Goal: Task Accomplishment & Management: Complete application form

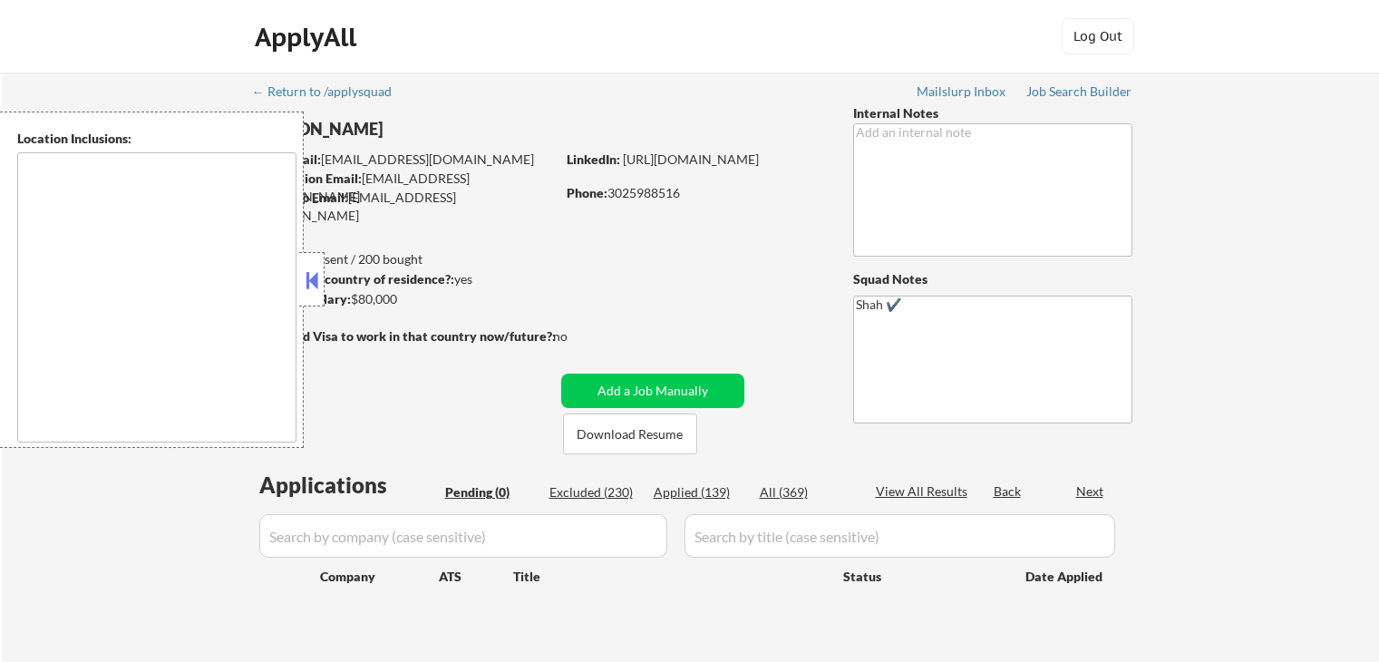
type textarea "[GEOGRAPHIC_DATA], DE [GEOGRAPHIC_DATA], [GEOGRAPHIC_DATA], DE [GEOGRAPHIC_DATA…"
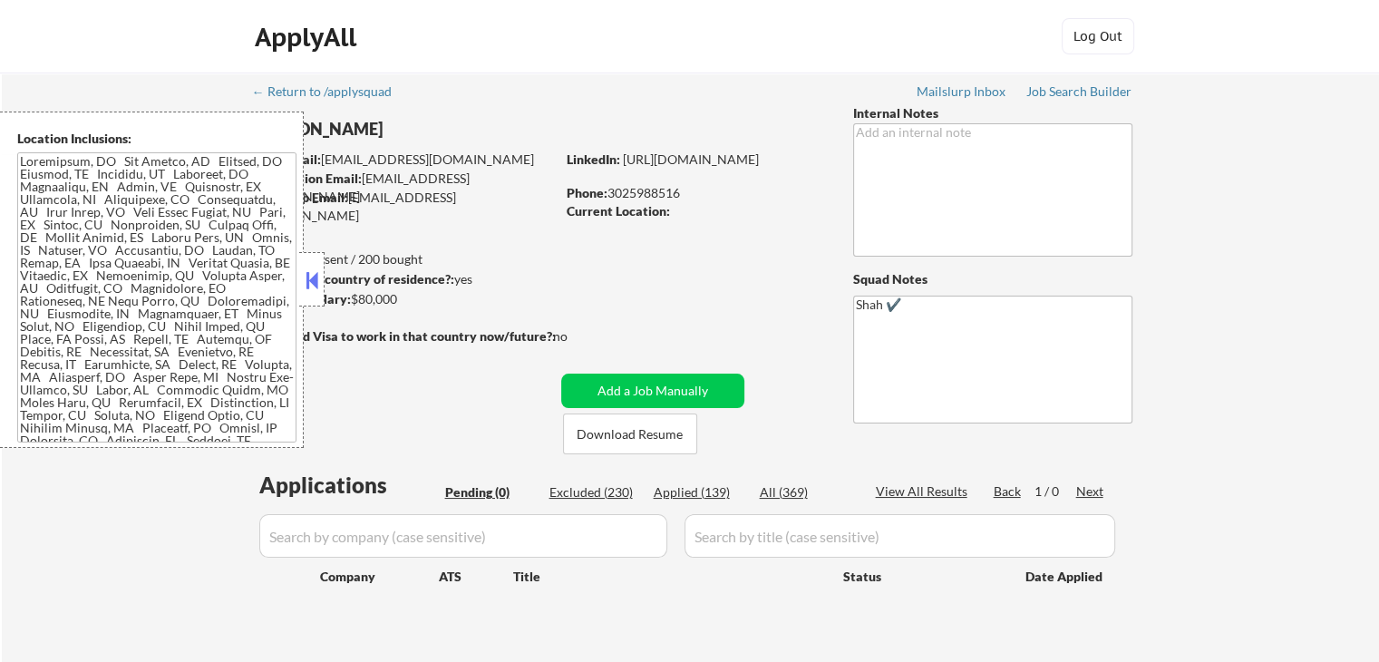
click at [312, 283] on button at bounding box center [312, 279] width 20 height 27
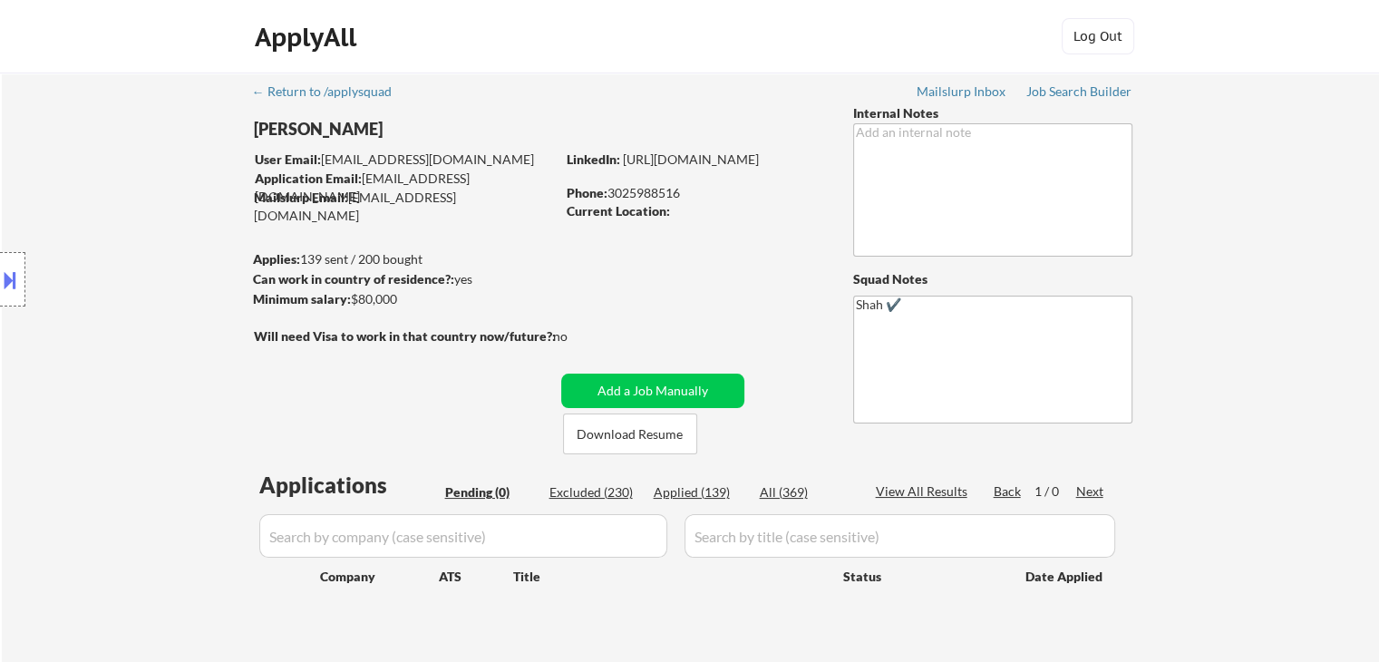
click at [312, 283] on div "Location Inclusions:" at bounding box center [162, 279] width 324 height 336
click at [138, 208] on div "Location Inclusions:" at bounding box center [162, 279] width 324 height 336
click at [127, 247] on div "Location Inclusions:" at bounding box center [162, 279] width 324 height 336
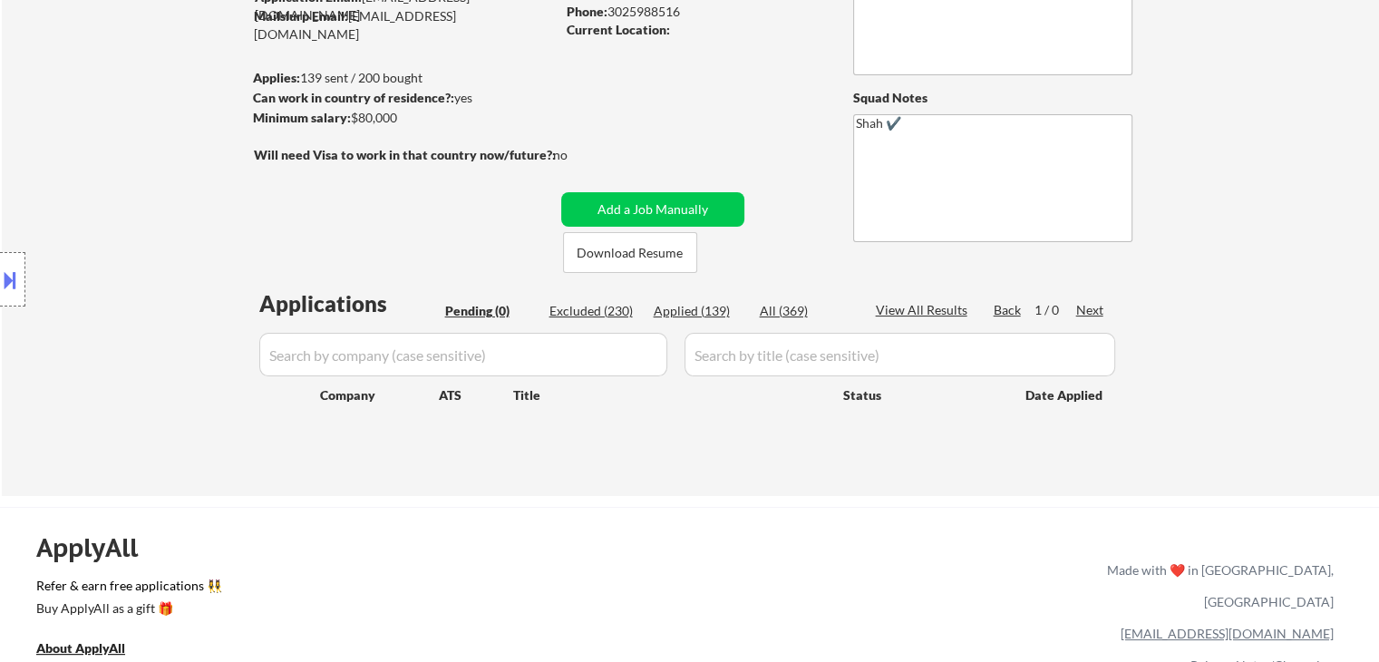
click at [146, 229] on div "Location Inclusions:" at bounding box center [162, 279] width 324 height 336
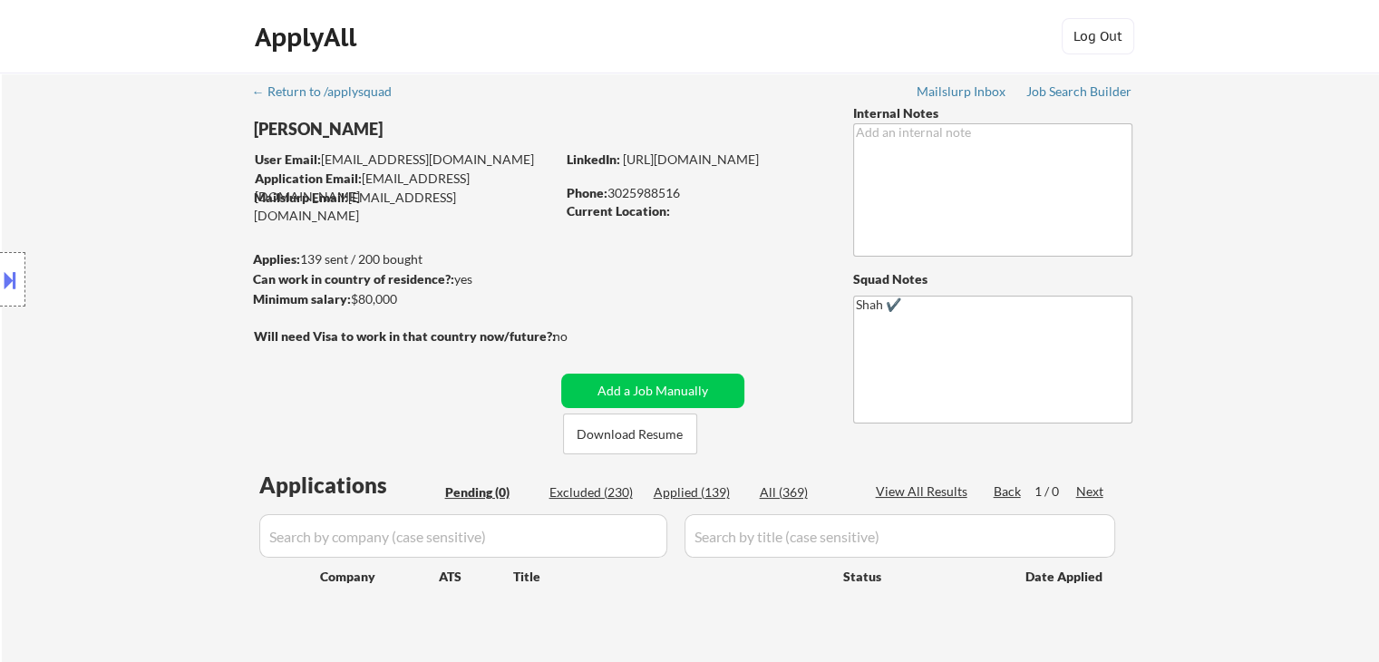
click at [117, 241] on div "Location Inclusions:" at bounding box center [162, 279] width 324 height 336
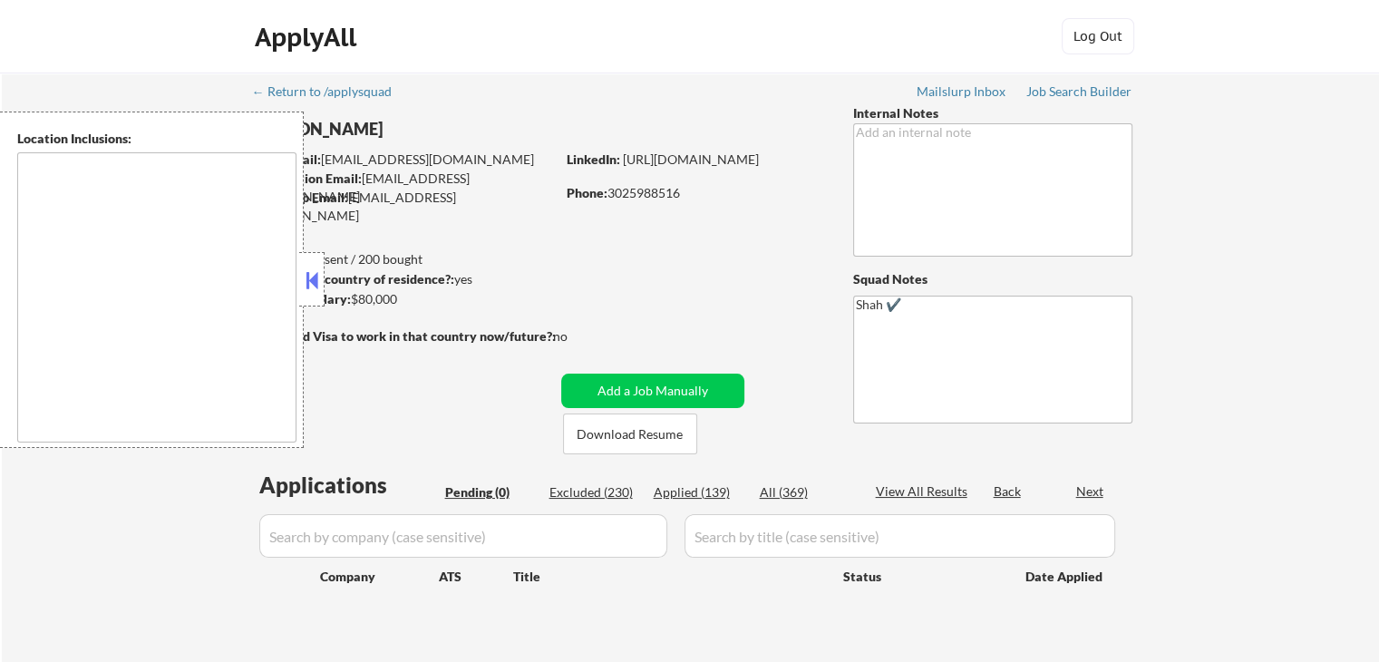
click at [315, 280] on button at bounding box center [312, 279] width 20 height 27
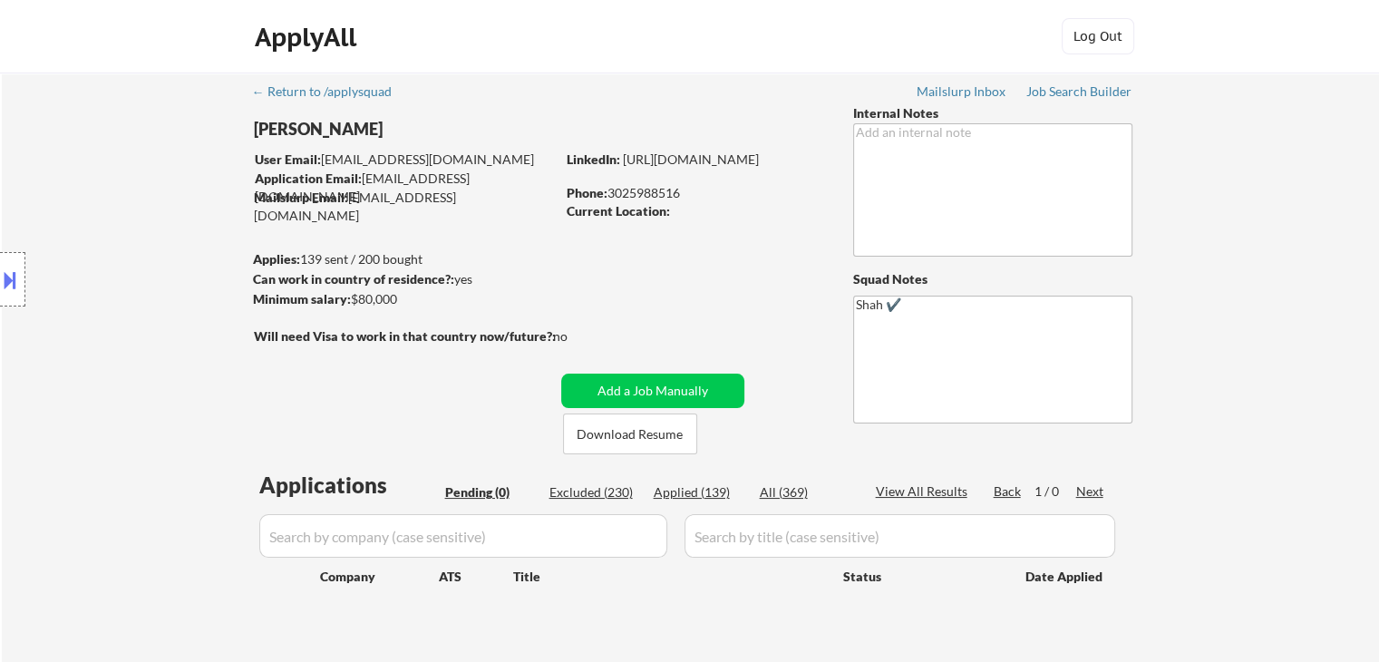
click at [152, 272] on div "Location Inclusions:" at bounding box center [162, 279] width 324 height 336
click at [152, 271] on div "Location Inclusions:" at bounding box center [162, 279] width 324 height 336
click at [156, 271] on div "Location Inclusions:" at bounding box center [162, 279] width 324 height 336
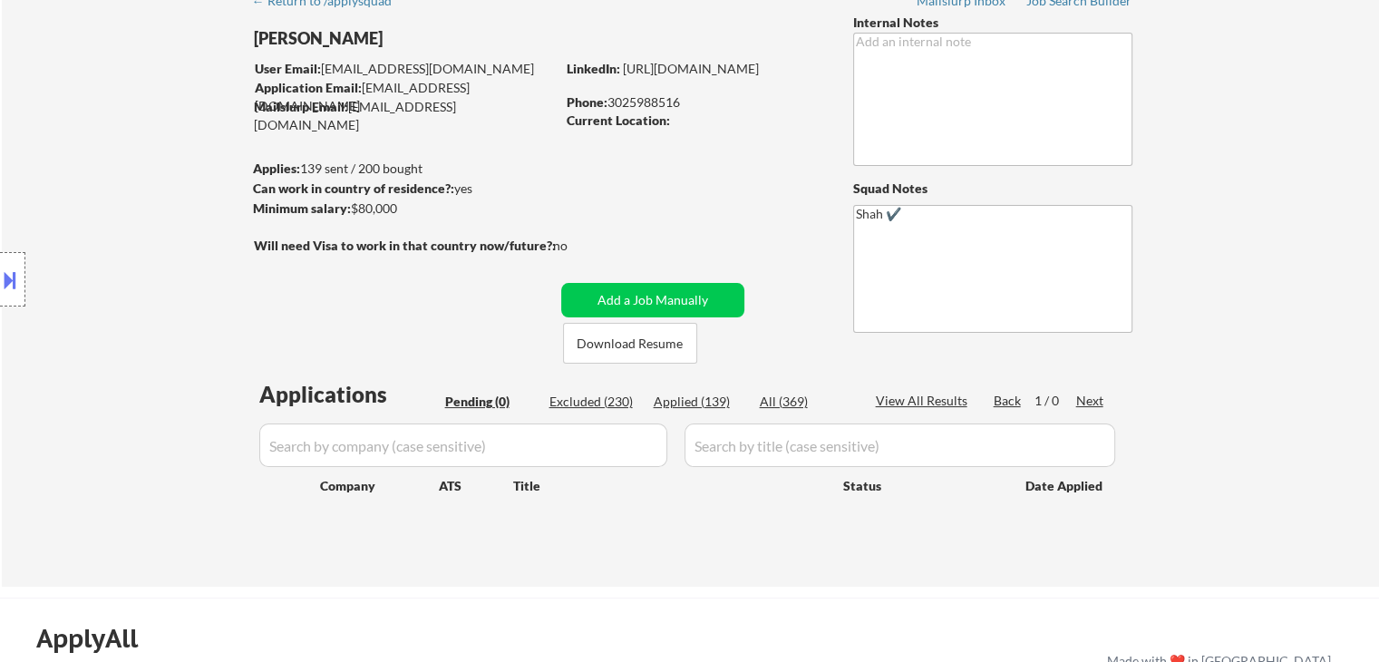
click at [158, 273] on div "Location Inclusions:" at bounding box center [162, 279] width 324 height 336
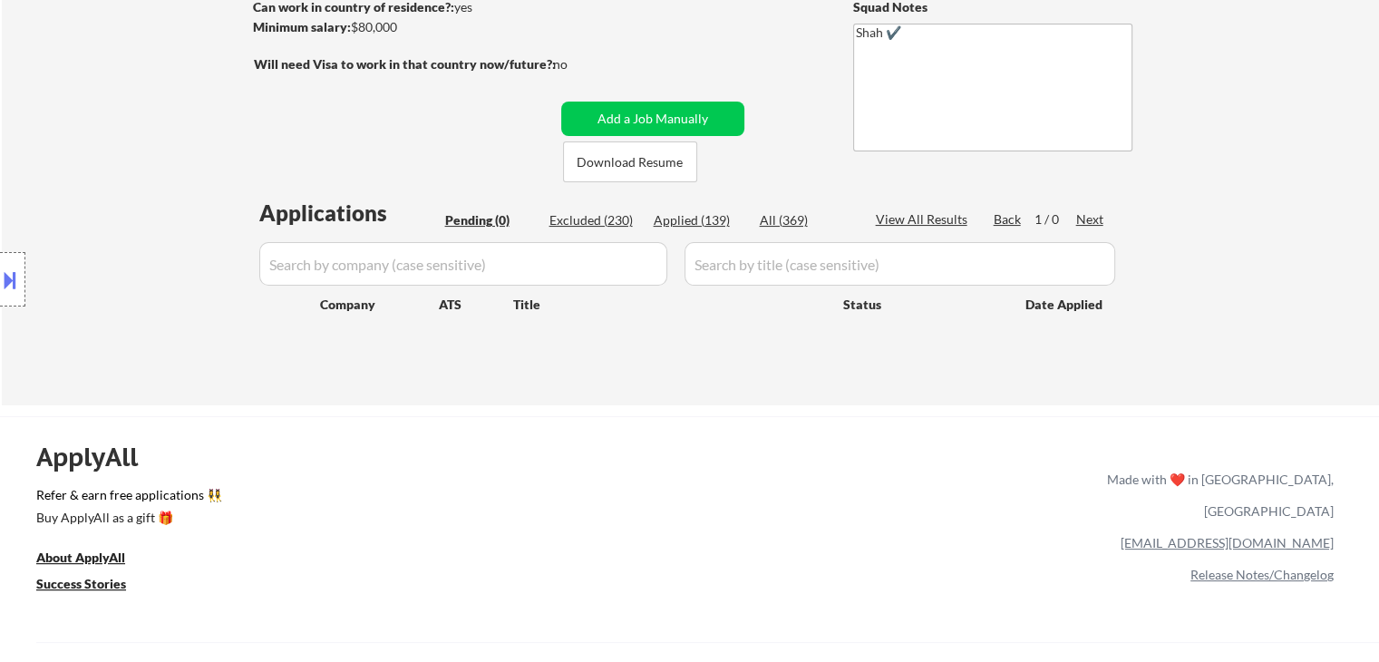
click at [159, 276] on div "Location Inclusions:" at bounding box center [162, 279] width 324 height 336
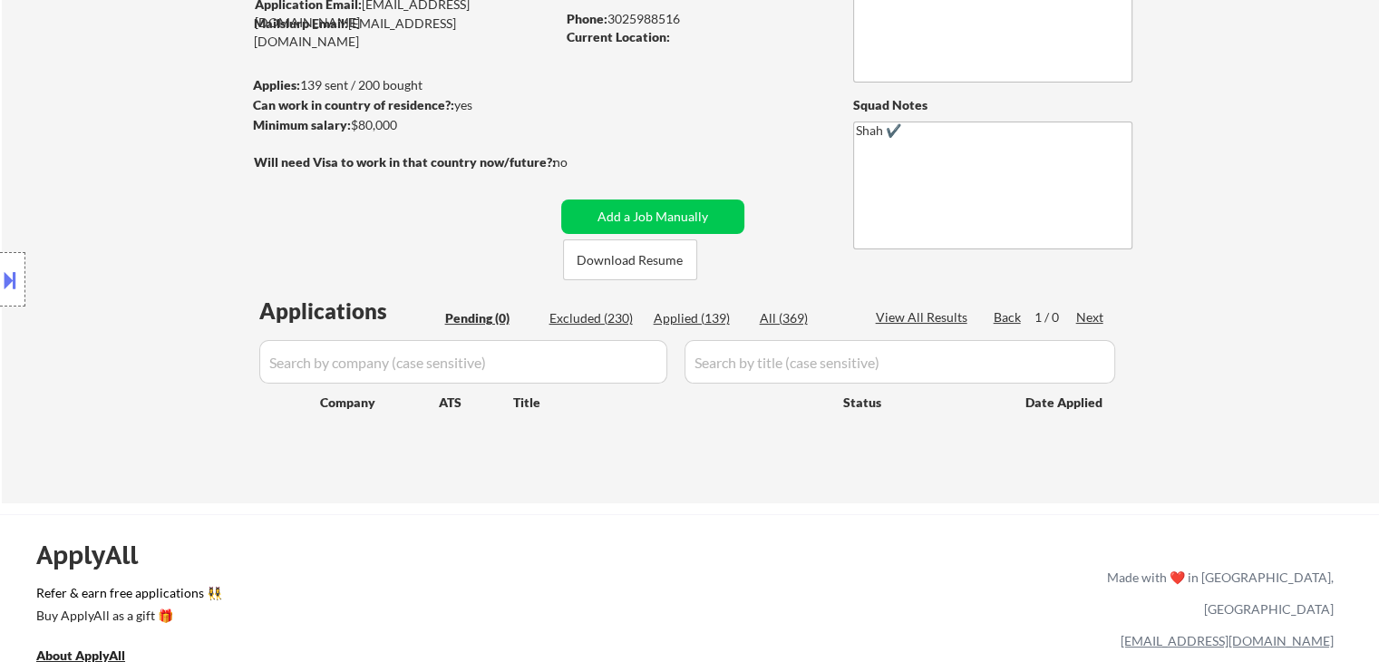
scroll to position [91, 0]
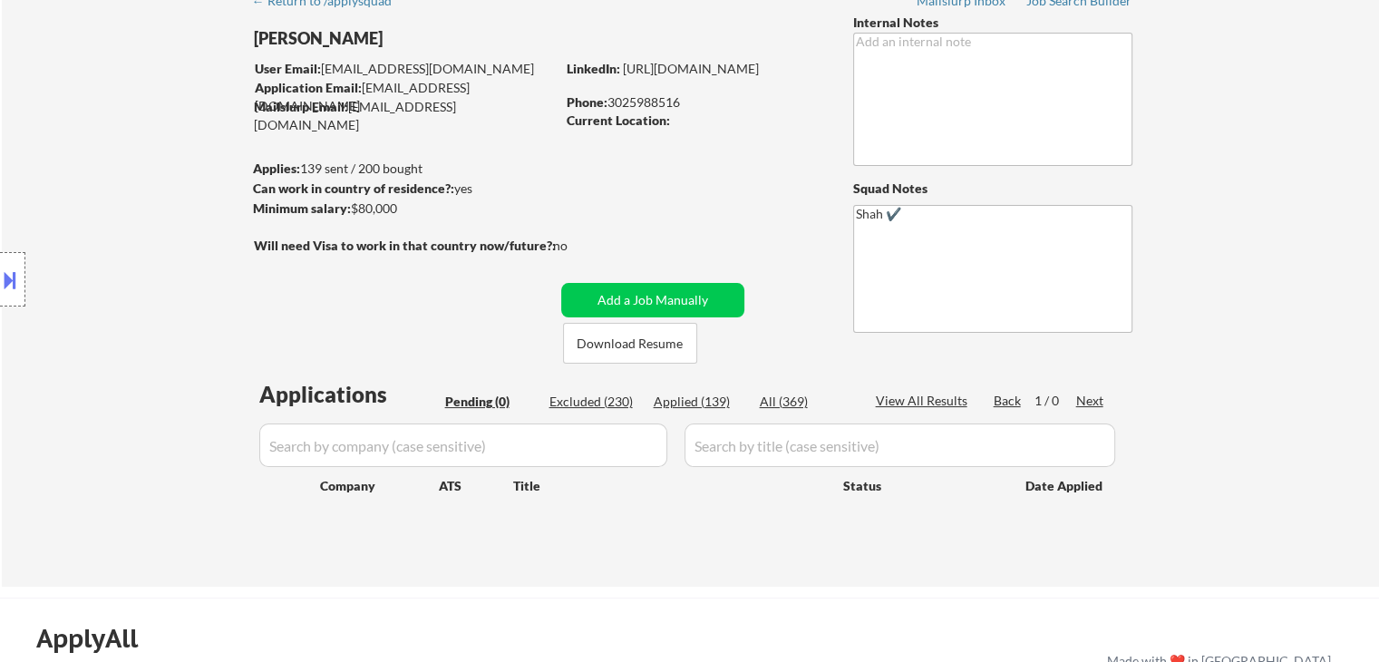
click at [160, 277] on div "Location Inclusions:" at bounding box center [162, 279] width 324 height 336
click at [160, 279] on div "Location Inclusions:" at bounding box center [162, 279] width 324 height 336
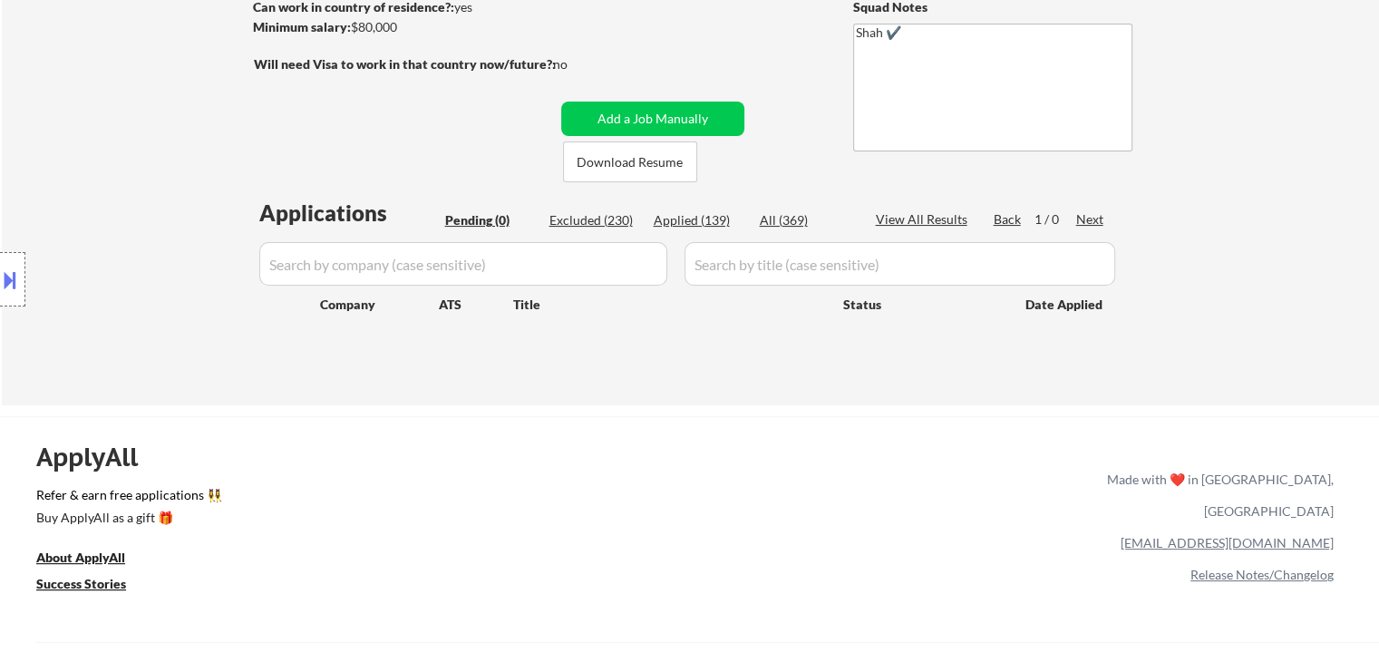
click at [160, 281] on div "Location Inclusions:" at bounding box center [162, 279] width 324 height 336
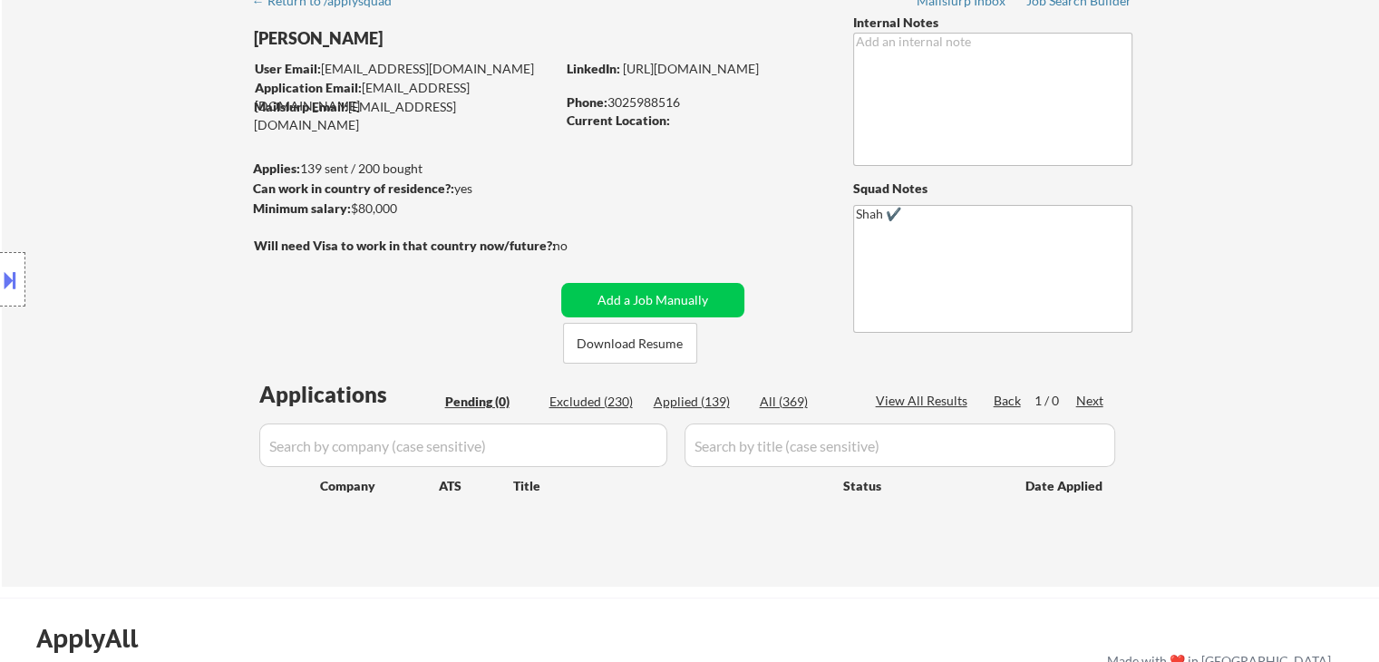
click at [160, 281] on div "Location Inclusions:" at bounding box center [162, 279] width 324 height 336
click at [160, 282] on div "Location Inclusions:" at bounding box center [162, 279] width 324 height 336
click at [157, 284] on div "Location Inclusions:" at bounding box center [162, 279] width 324 height 336
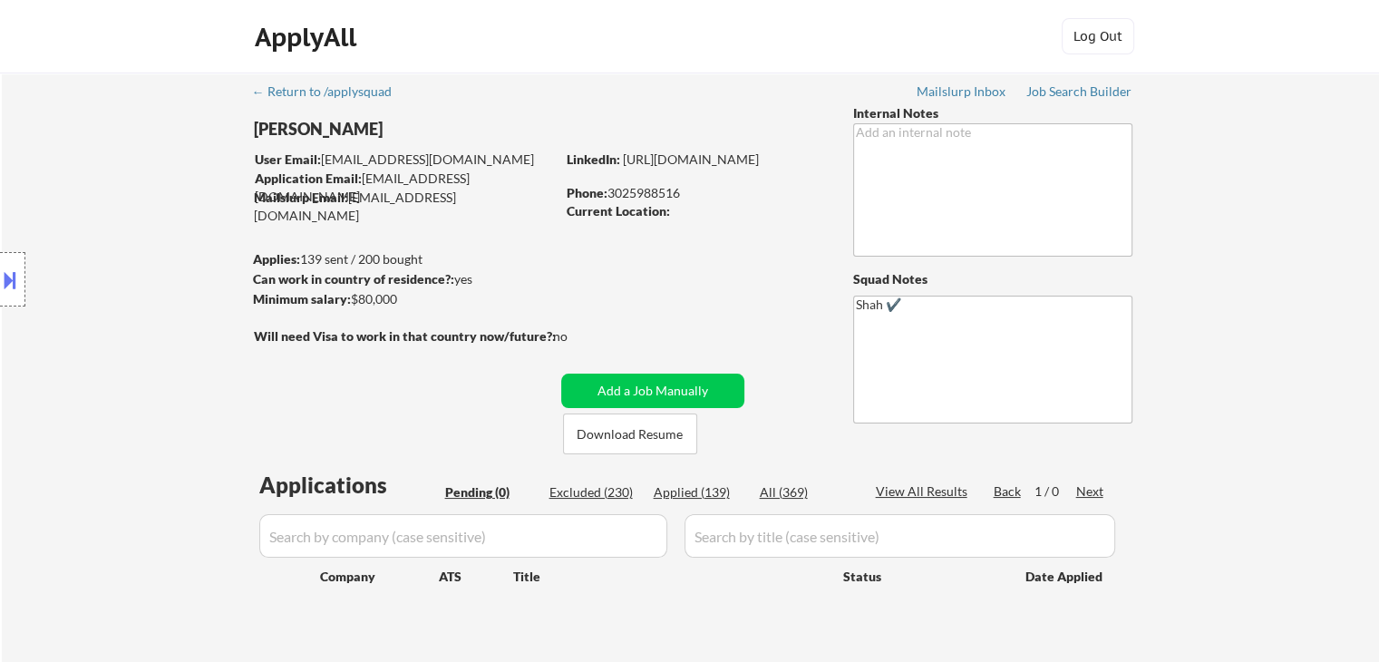
click at [157, 284] on div "Location Inclusions:" at bounding box center [162, 279] width 324 height 336
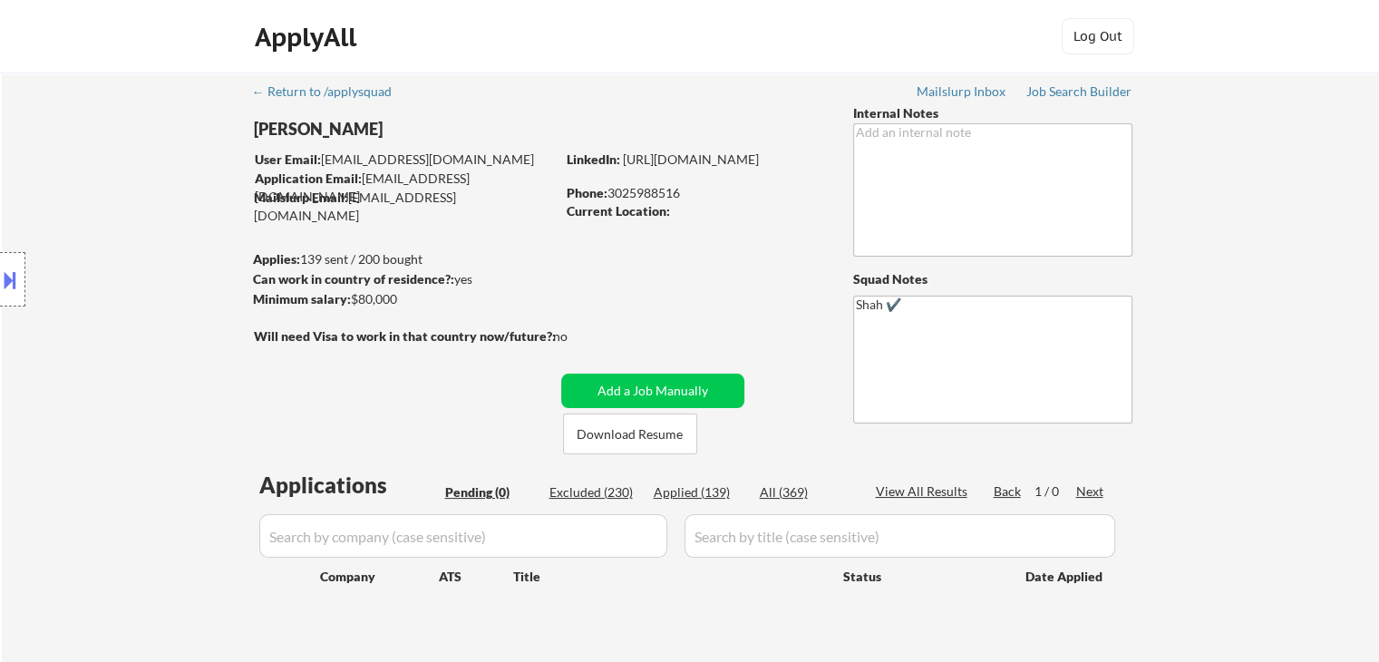
click at [157, 284] on div "Location Inclusions:" at bounding box center [162, 279] width 324 height 336
click at [160, 284] on div "Location Inclusions:" at bounding box center [162, 279] width 324 height 336
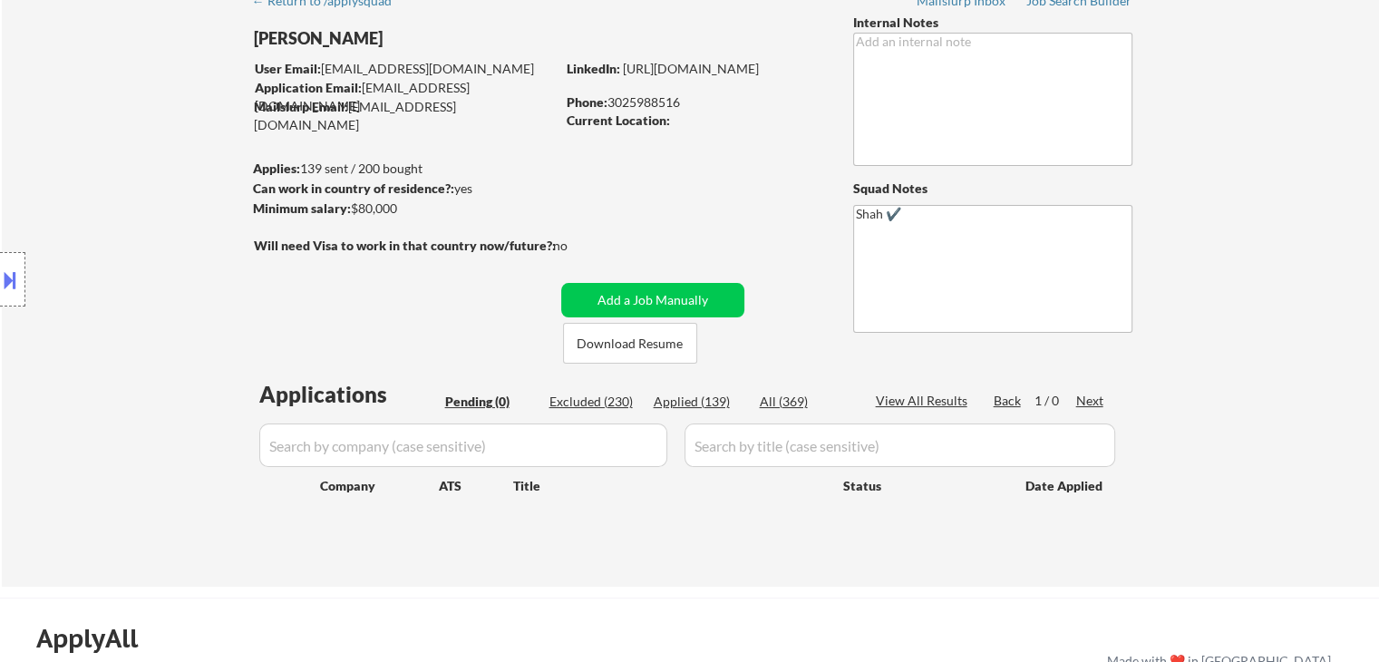
click at [160, 284] on div "Location Inclusions:" at bounding box center [162, 279] width 324 height 336
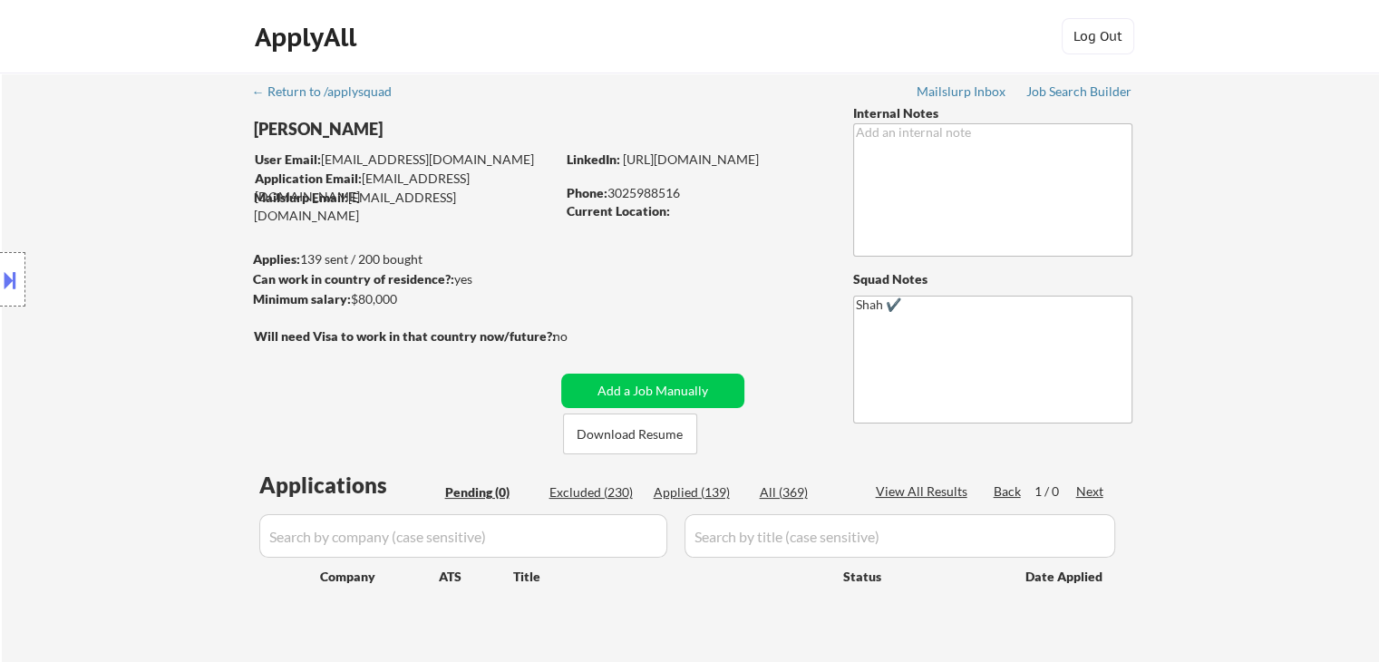
click at [160, 284] on div "Location Inclusions:" at bounding box center [162, 279] width 324 height 336
click at [163, 285] on div "Location Inclusions:" at bounding box center [162, 279] width 324 height 336
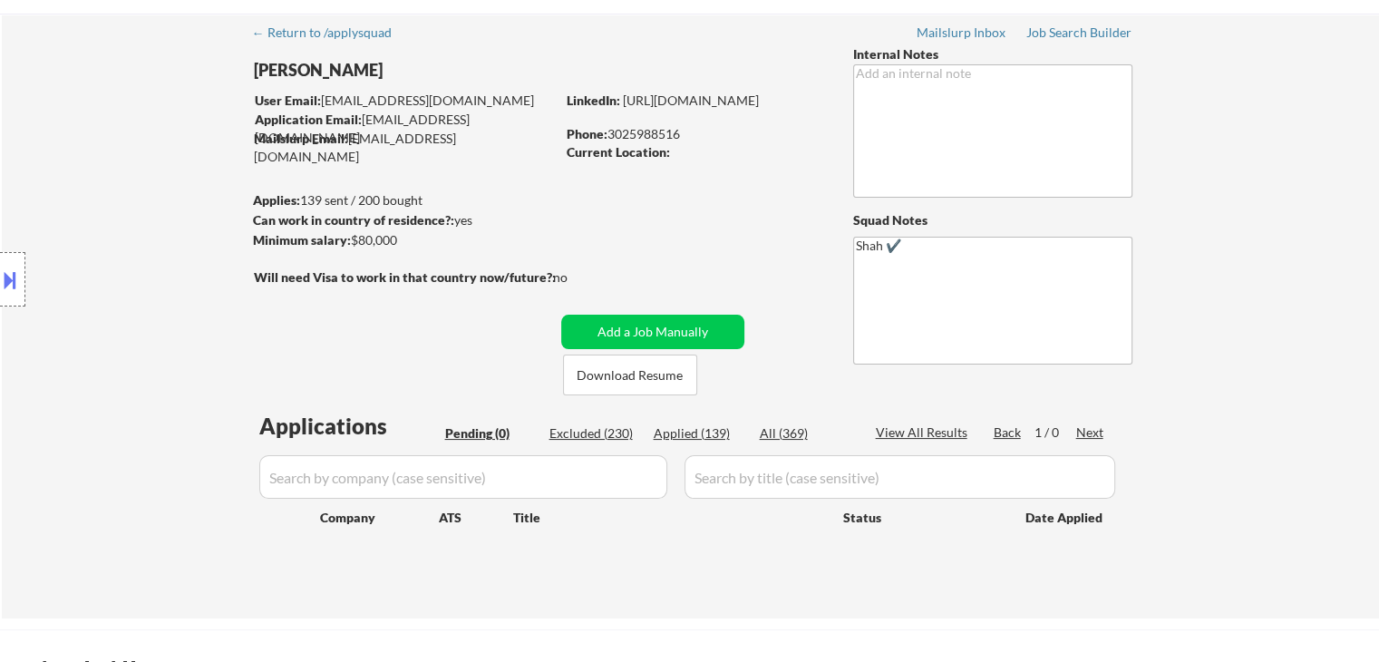
scroll to position [91, 0]
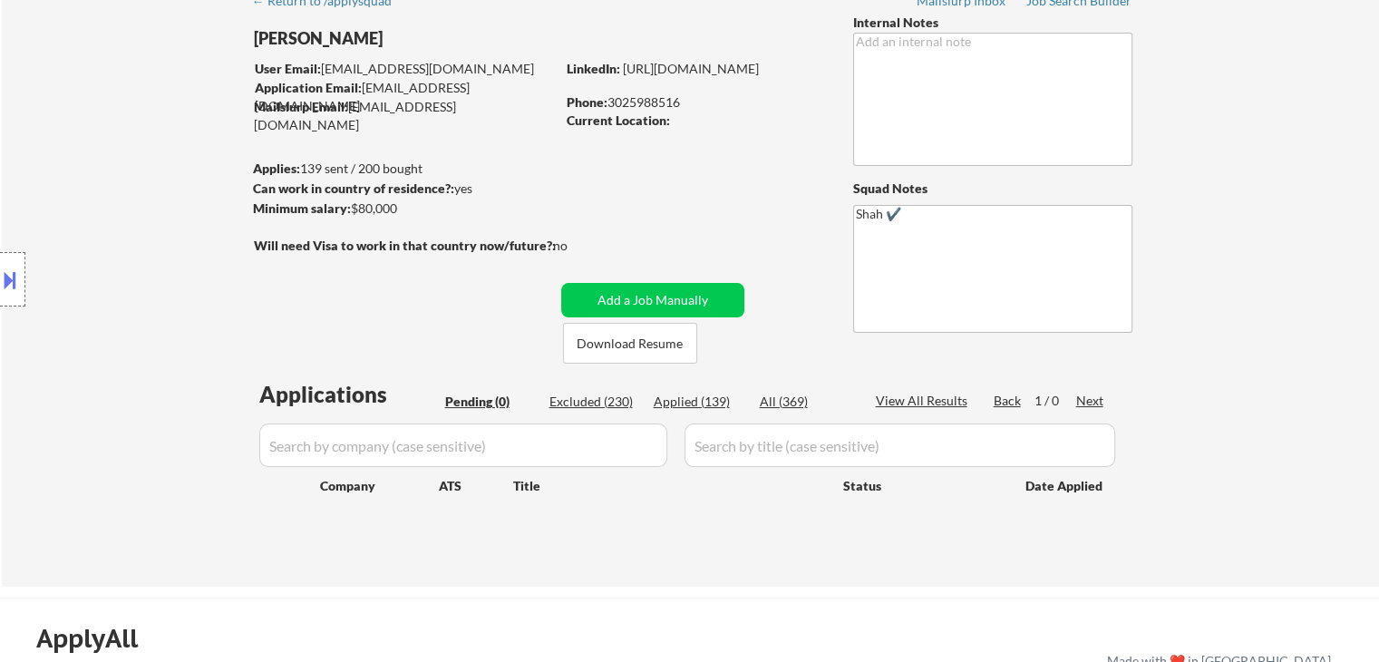
click at [165, 287] on div "Location Inclusions:" at bounding box center [162, 279] width 324 height 336
click at [166, 287] on div "Location Inclusions:" at bounding box center [162, 279] width 324 height 336
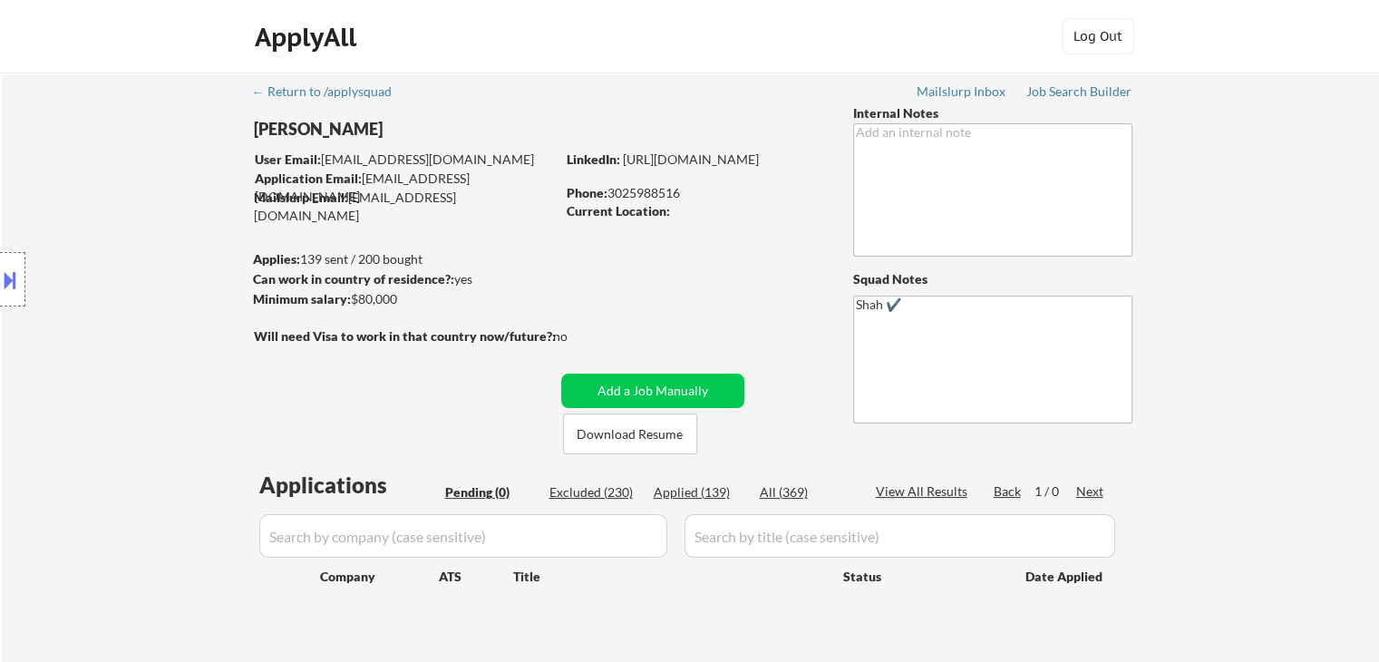
click at [167, 287] on div "Location Inclusions:" at bounding box center [162, 279] width 324 height 336
click at [168, 287] on div "Location Inclusions:" at bounding box center [162, 279] width 324 height 336
click at [170, 287] on div "Location Inclusions:" at bounding box center [162, 279] width 324 height 336
click at [174, 287] on div "Location Inclusions:" at bounding box center [162, 279] width 324 height 336
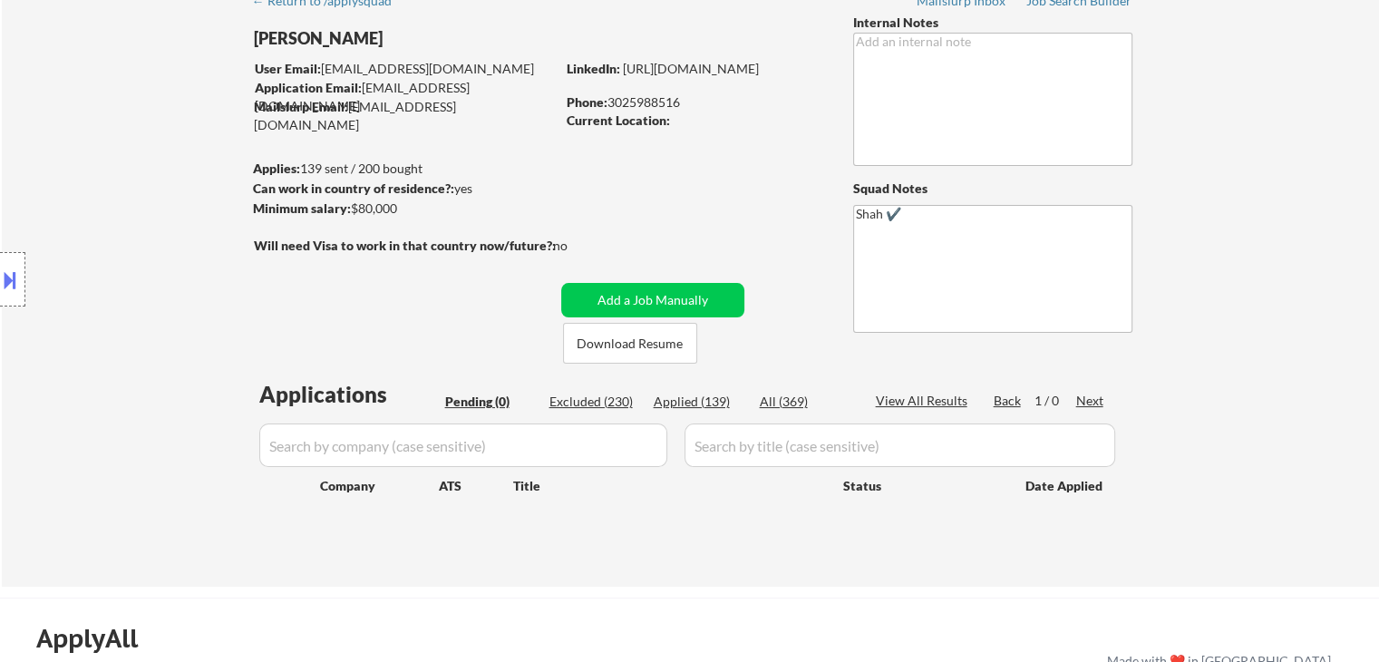
click at [175, 288] on div "Location Inclusions:" at bounding box center [162, 279] width 324 height 336
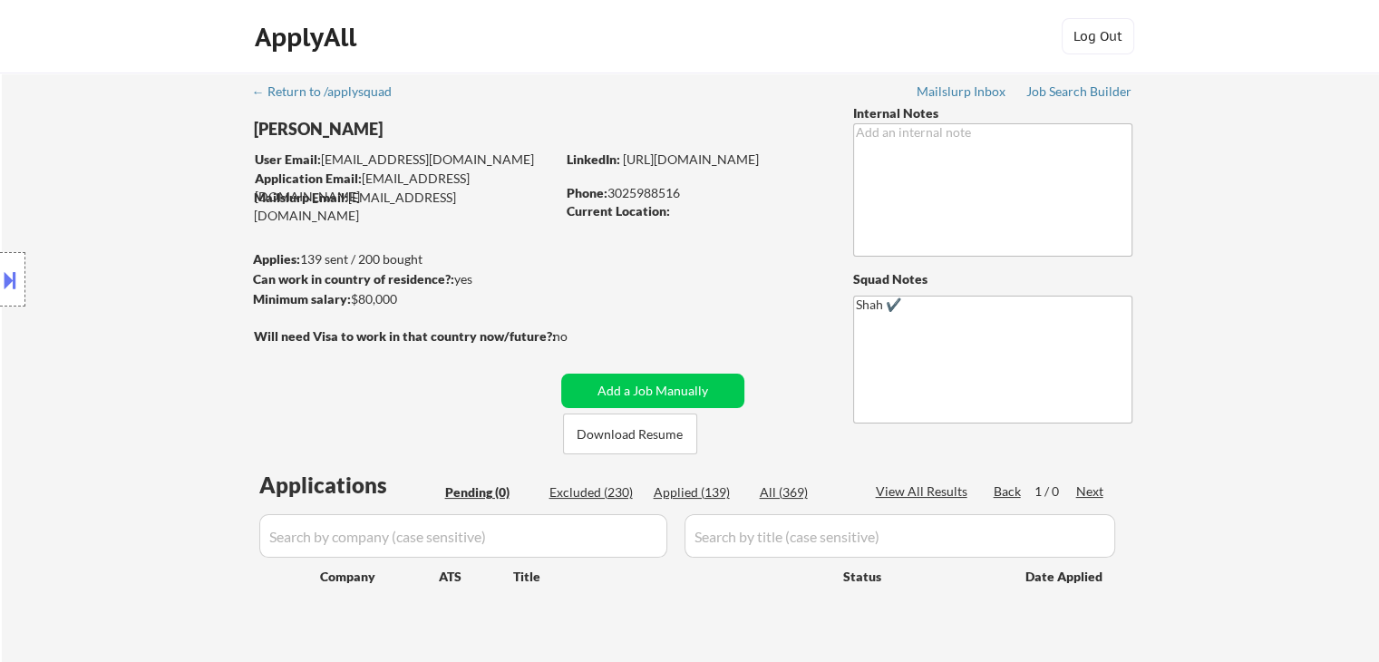
click at [175, 289] on div "Location Inclusions:" at bounding box center [162, 279] width 324 height 336
click at [177, 210] on div "Location Inclusions:" at bounding box center [162, 279] width 324 height 336
click at [177, 211] on div "Location Inclusions:" at bounding box center [162, 279] width 324 height 336
click at [174, 217] on div "Location Inclusions:" at bounding box center [162, 279] width 324 height 336
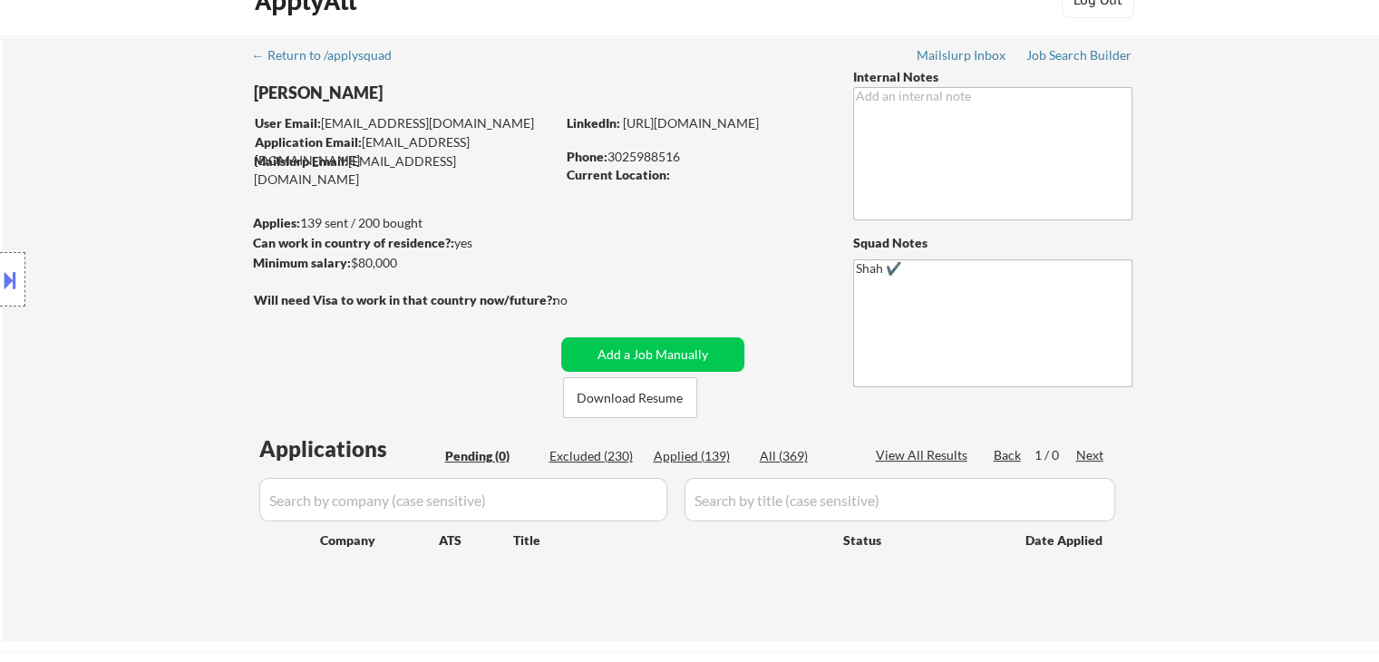
scroll to position [91, 0]
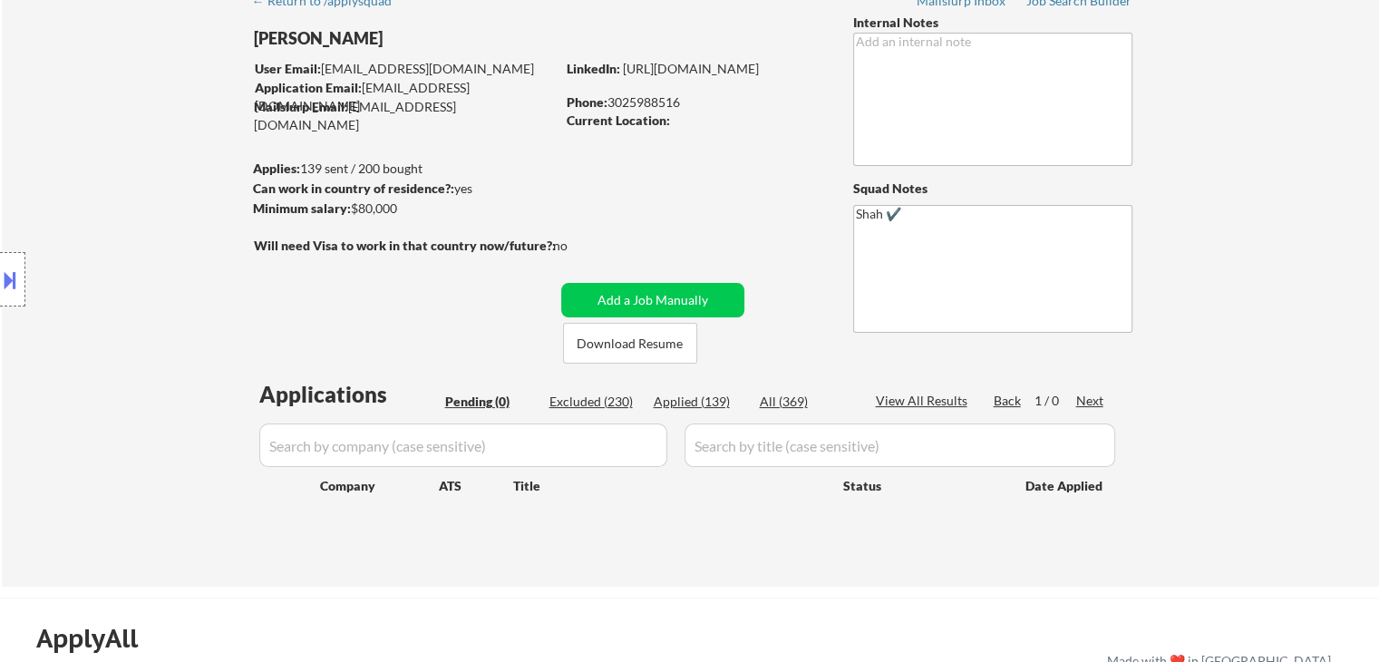
click at [170, 226] on div "Location Inclusions:" at bounding box center [162, 279] width 324 height 336
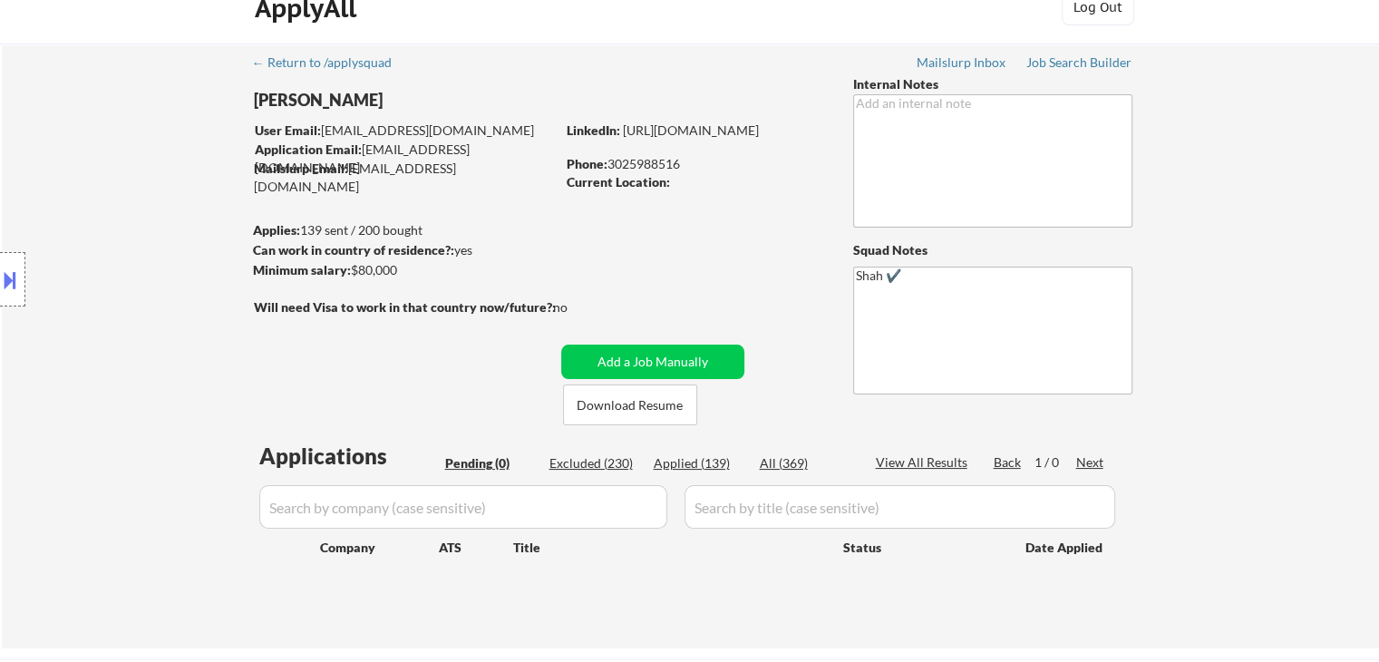
scroll to position [0, 0]
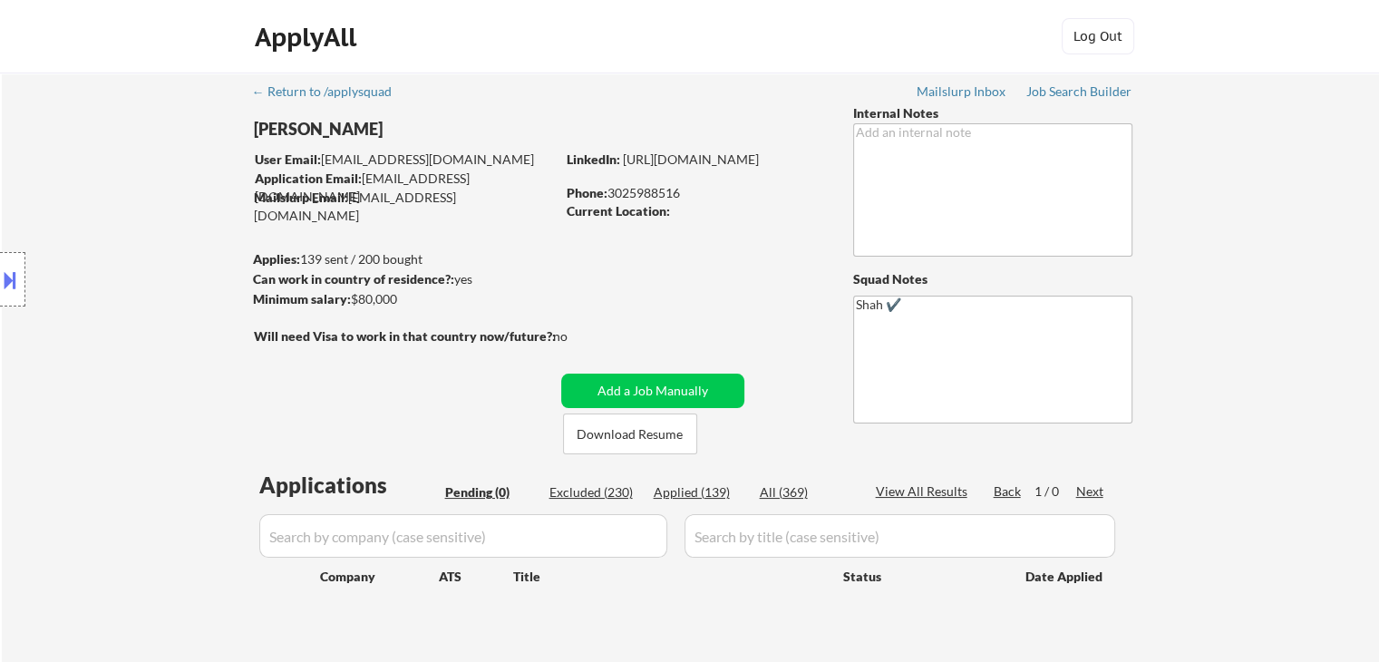
click at [169, 226] on div "Location Inclusions:" at bounding box center [162, 279] width 324 height 336
click at [157, 229] on div "Location Inclusions:" at bounding box center [162, 279] width 324 height 336
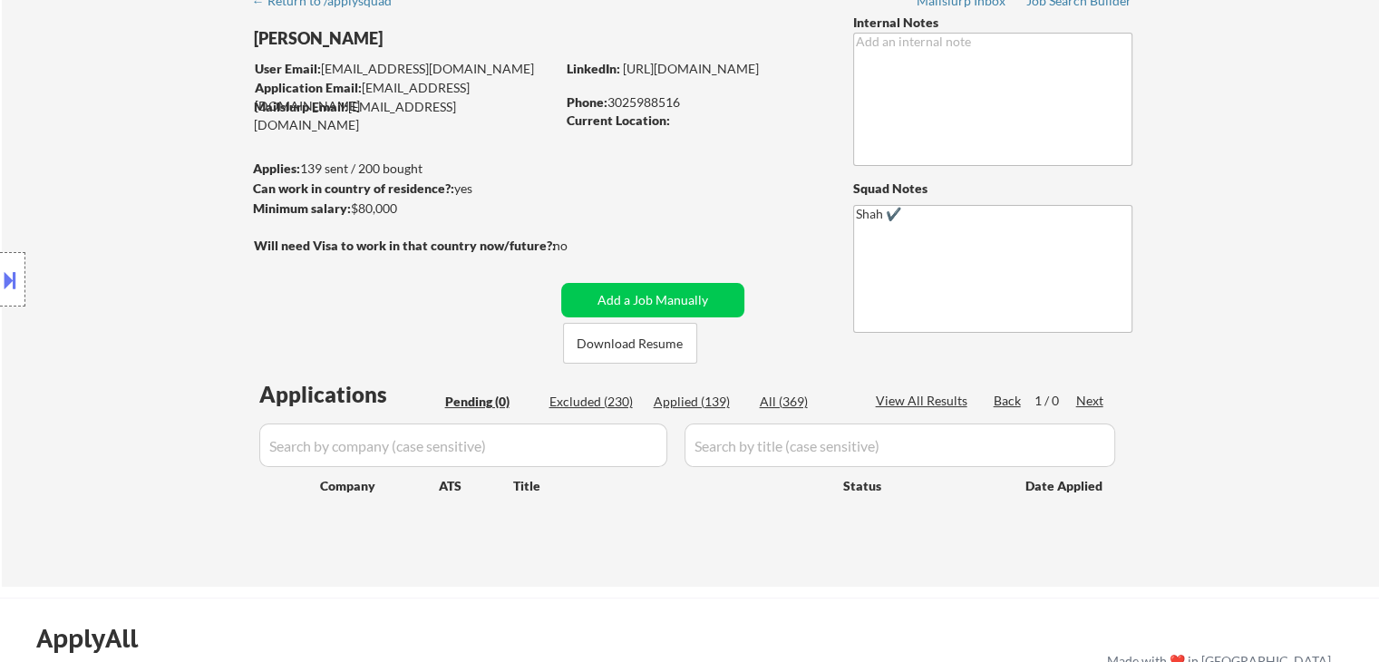
click at [156, 229] on div "Location Inclusions:" at bounding box center [162, 279] width 324 height 336
click at [155, 229] on div "Location Inclusions:" at bounding box center [162, 279] width 324 height 336
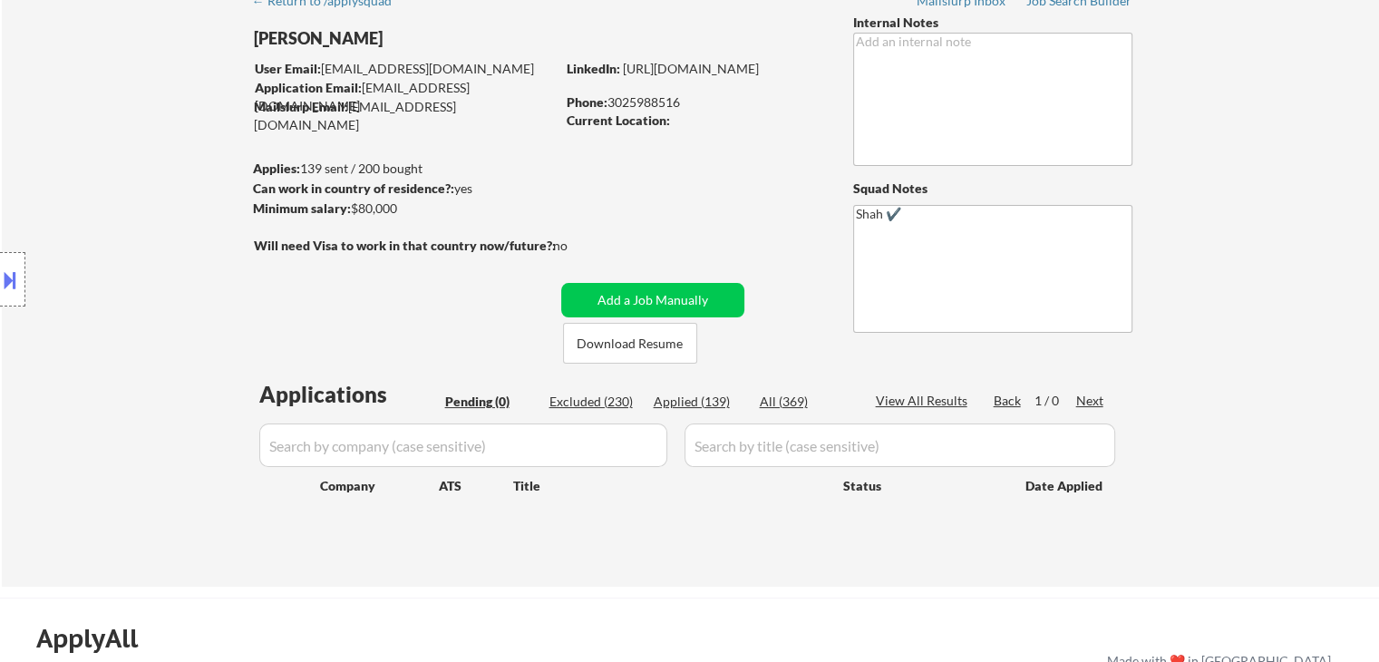
click at [168, 229] on div "Location Inclusions:" at bounding box center [162, 279] width 324 height 336
click at [170, 229] on div "Location Inclusions:" at bounding box center [162, 279] width 324 height 336
drag, startPoint x: 127, startPoint y: 246, endPoint x: 134, endPoint y: 252, distance: 9.6
click at [129, 248] on div "Location Inclusions:" at bounding box center [162, 279] width 324 height 336
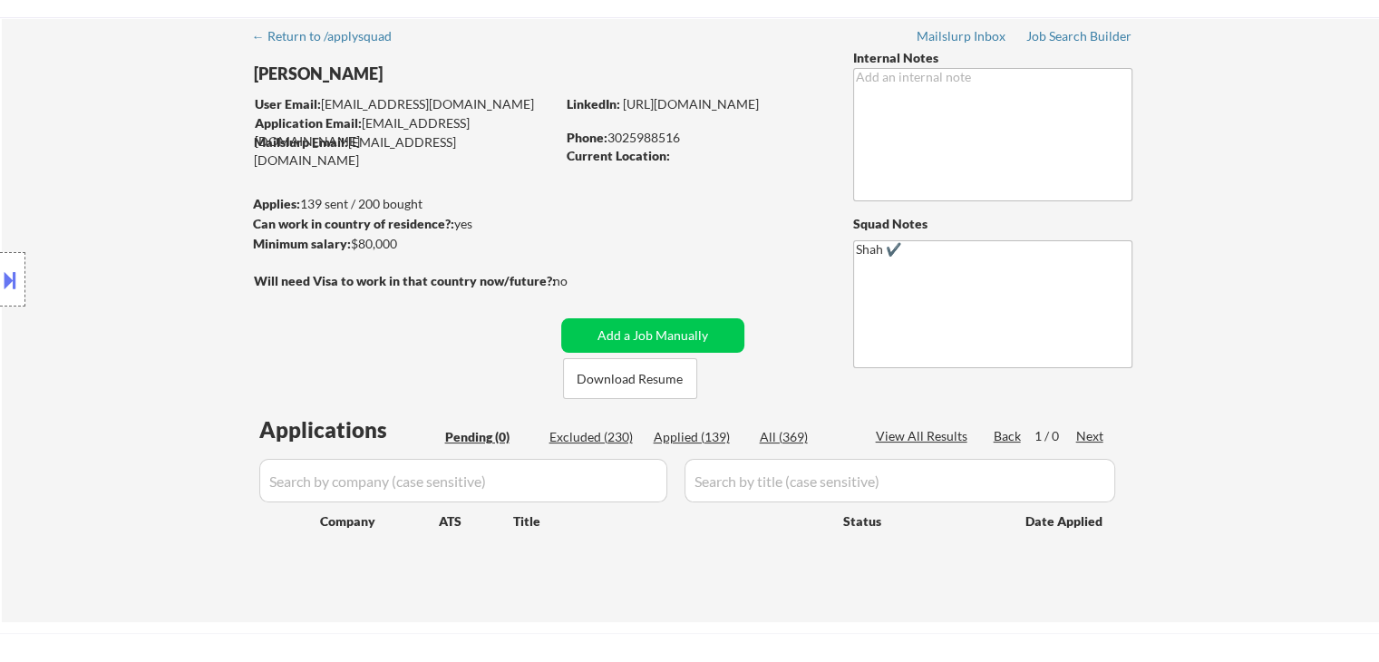
scroll to position [0, 0]
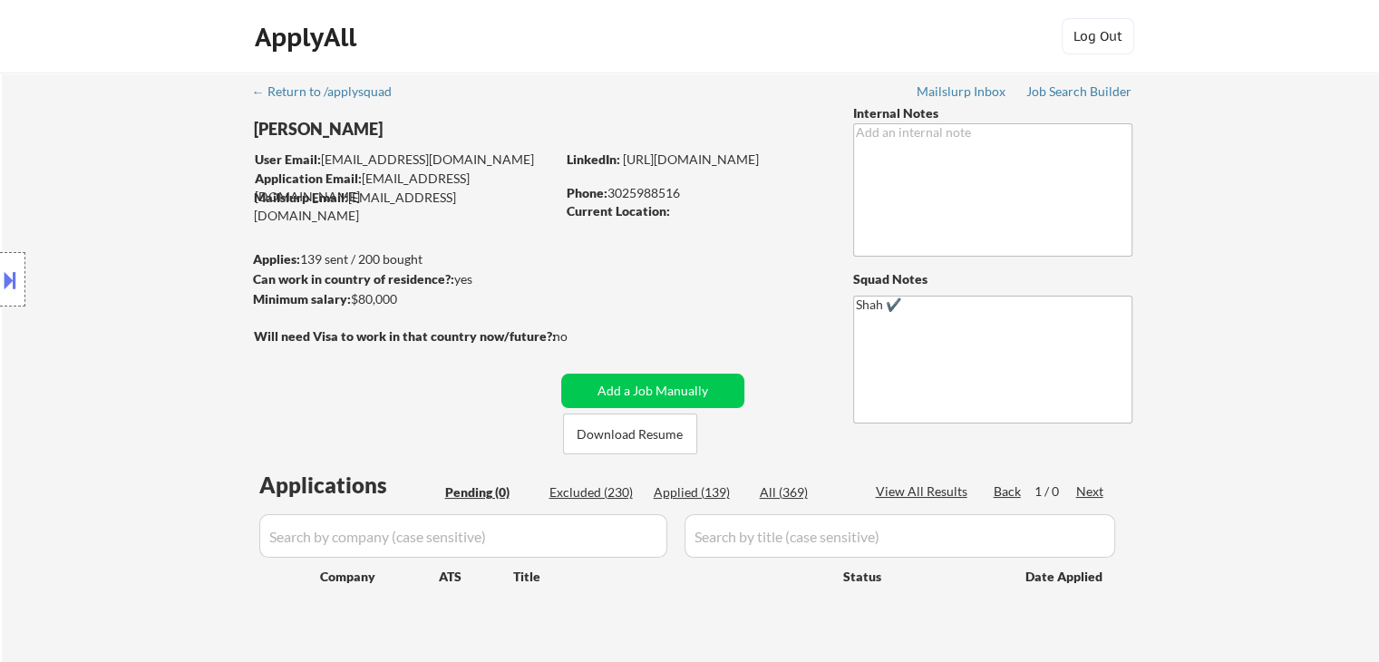
click at [128, 246] on div "Location Inclusions:" at bounding box center [162, 279] width 324 height 336
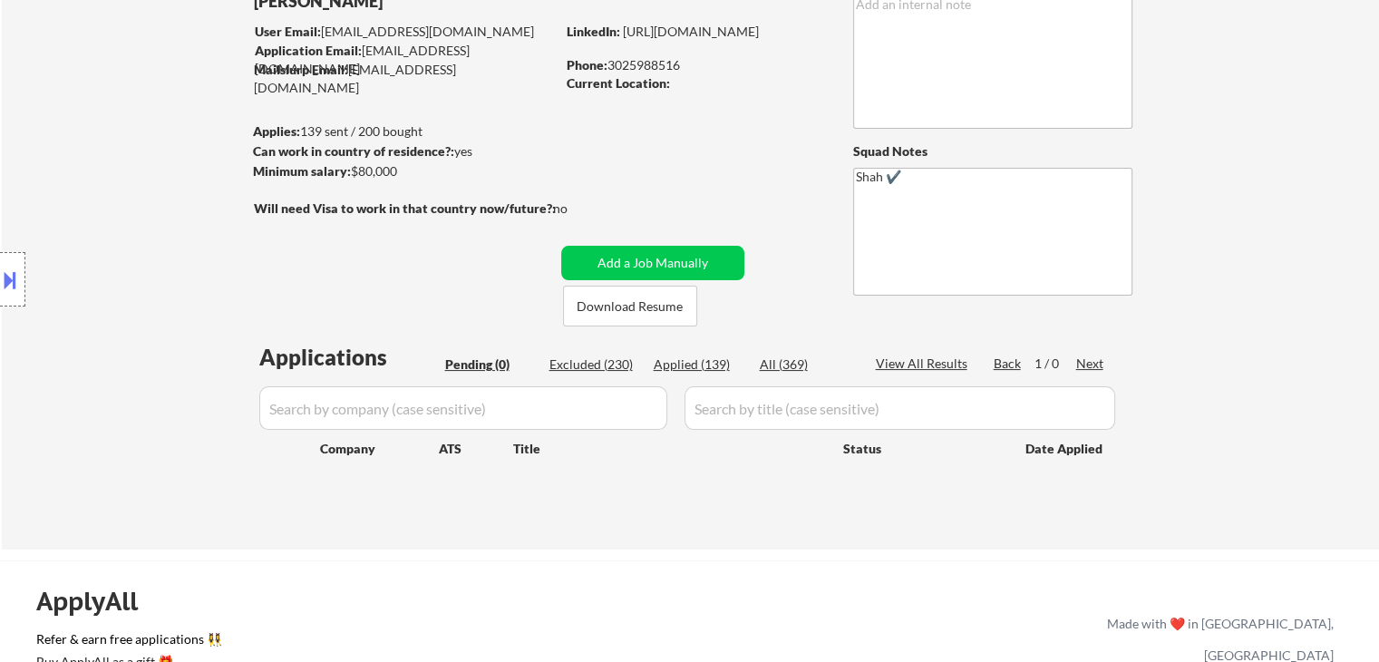
scroll to position [181, 0]
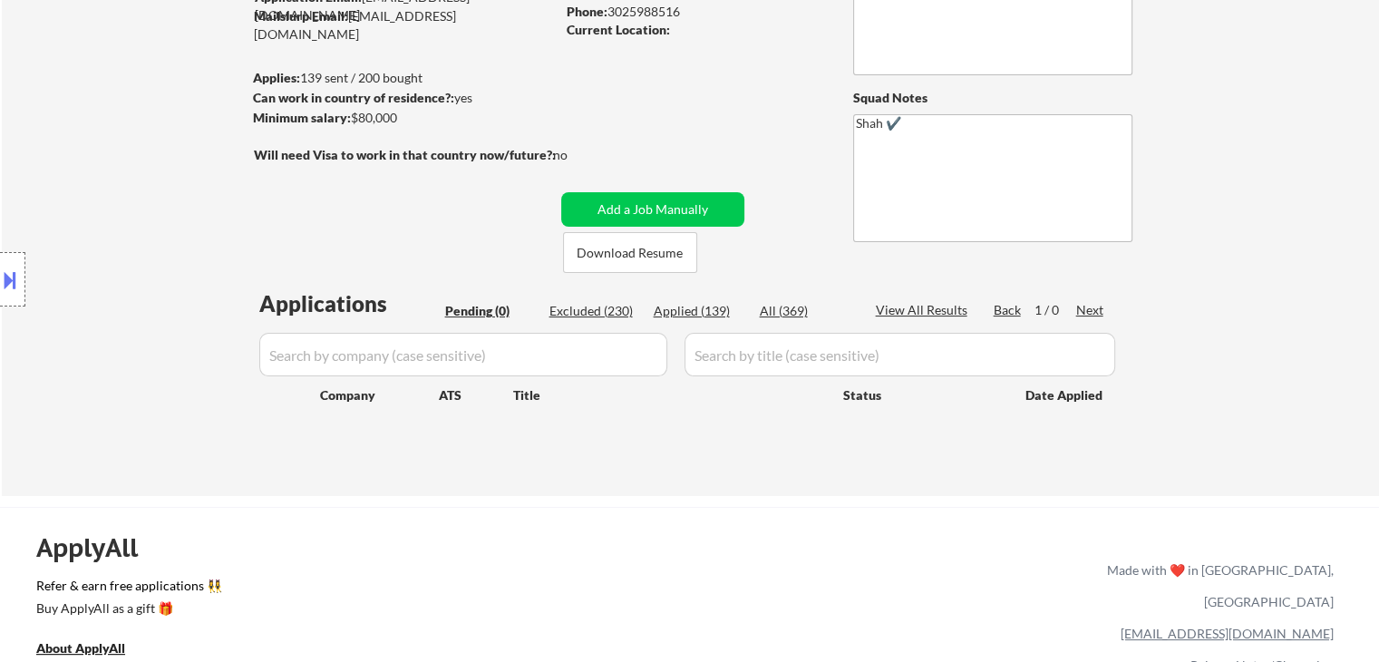
click at [127, 262] on div "Location Inclusions:" at bounding box center [162, 279] width 324 height 336
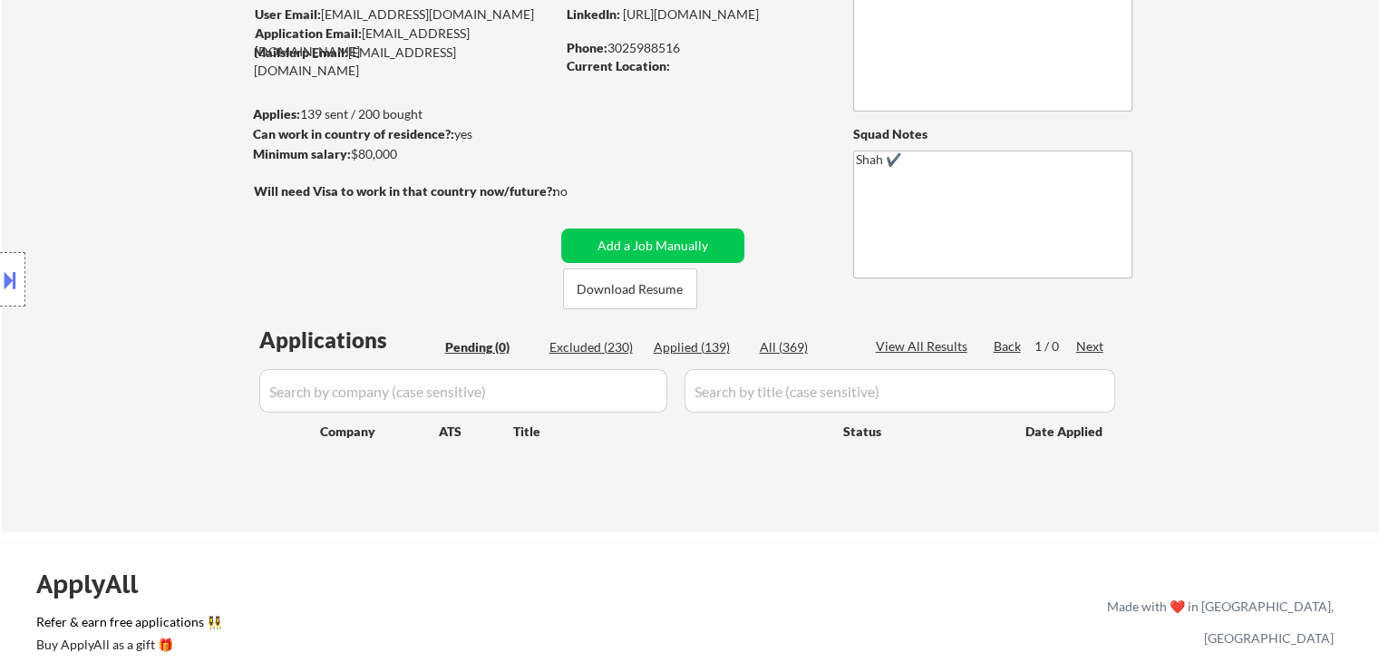
scroll to position [109, 0]
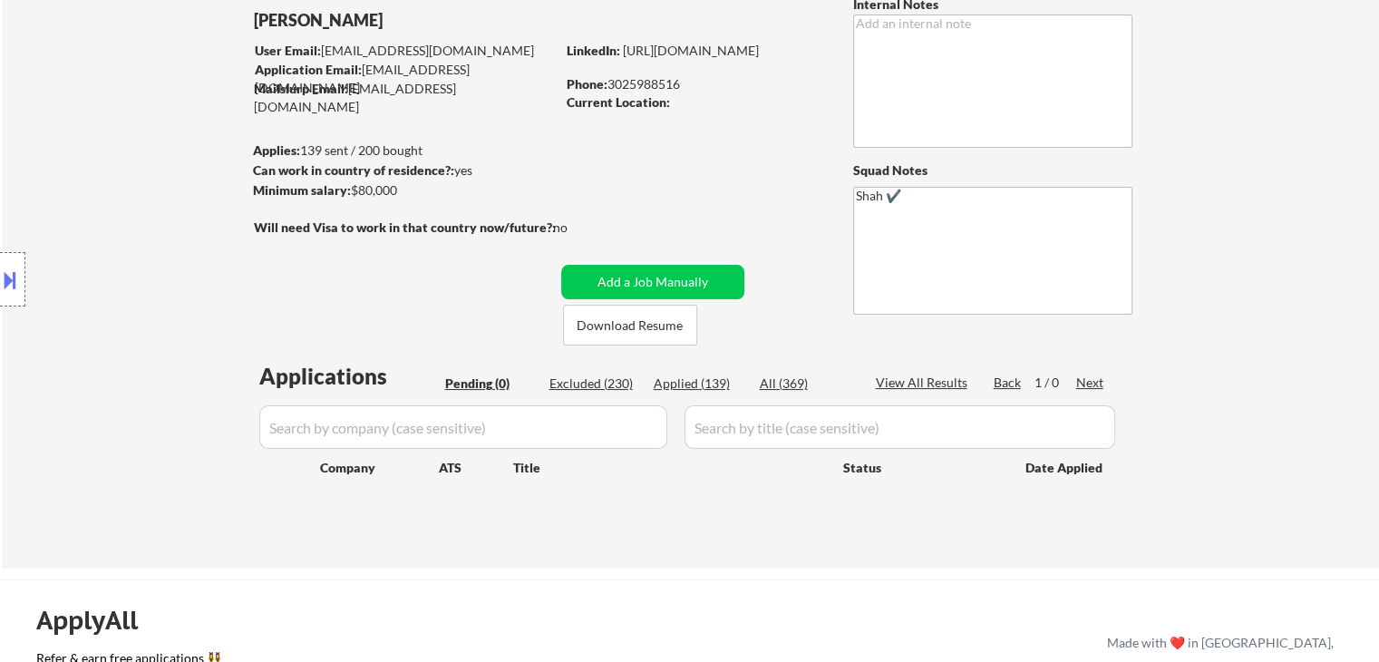
click at [142, 172] on div "Location Inclusions:" at bounding box center [162, 279] width 324 height 336
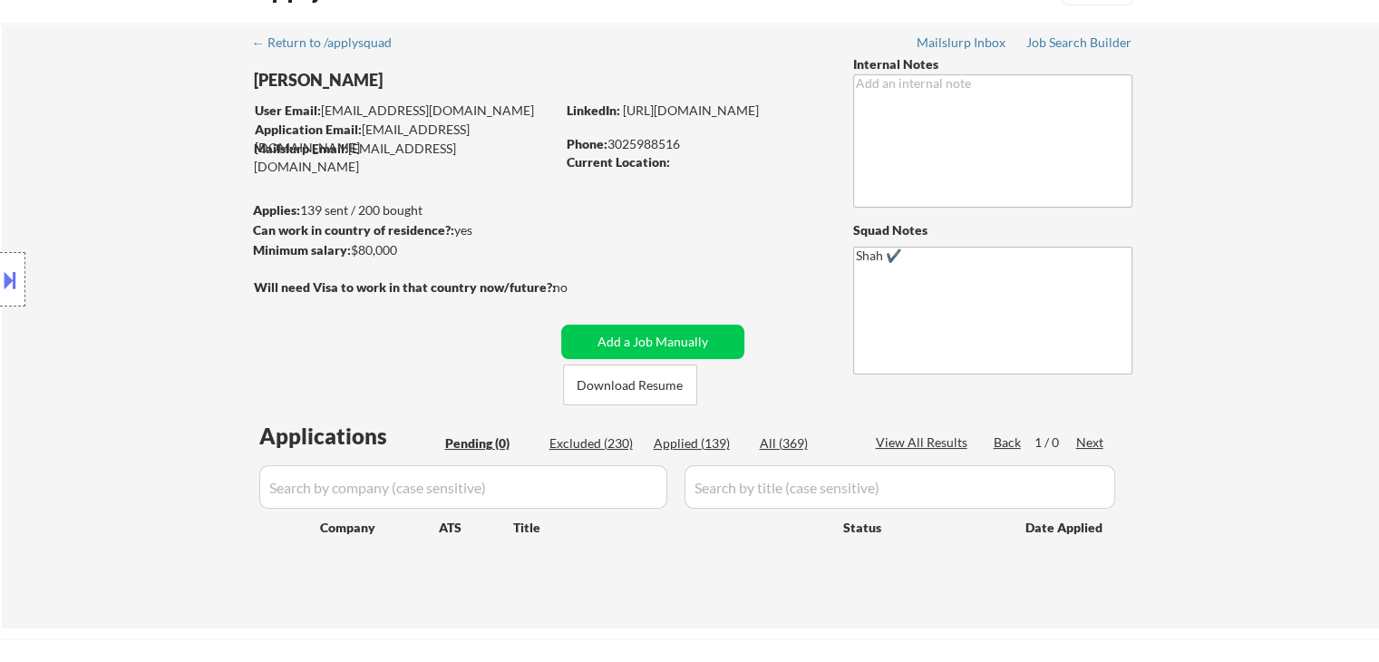
scroll to position [18, 0]
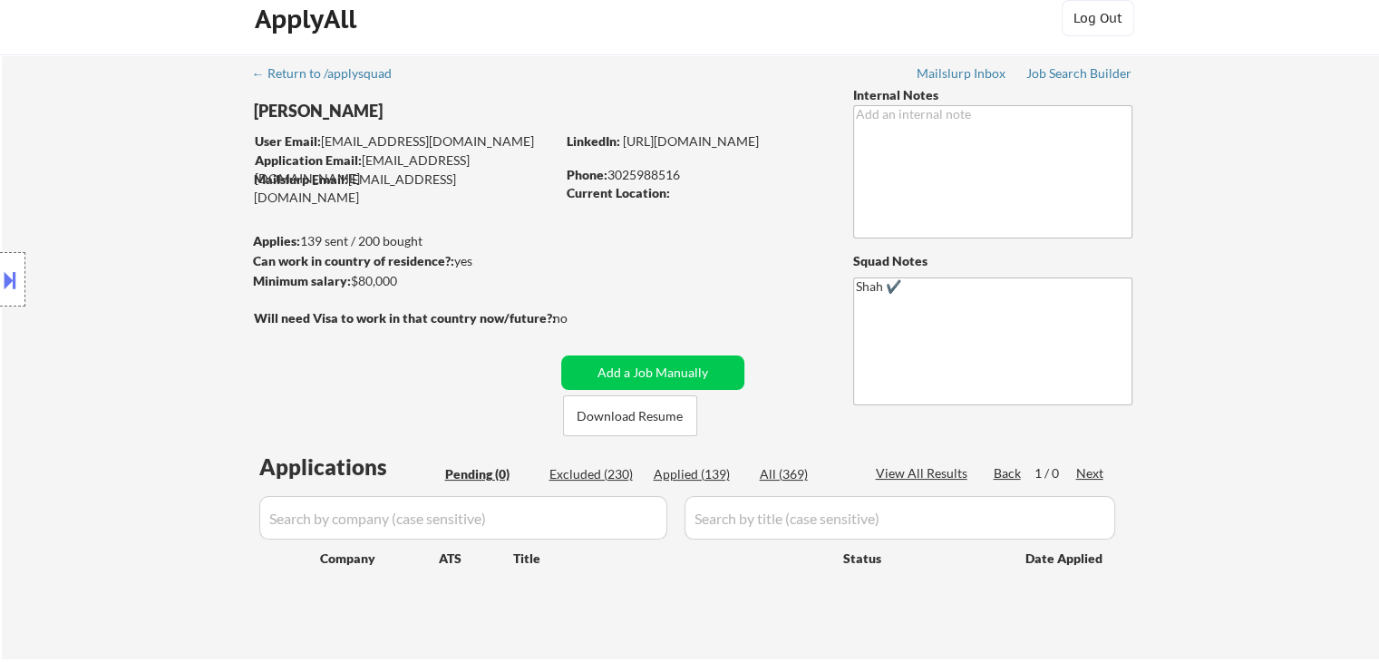
drag, startPoint x: 1280, startPoint y: 137, endPoint x: 1294, endPoint y: 102, distance: 37.4
click at [1280, 132] on div "← Return to /applysquad Mailslurp Inbox Job Search Builder Shan Haq User Email:…" at bounding box center [690, 356] width 1377 height 605
